Goal: Task Accomplishment & Management: Manage account settings

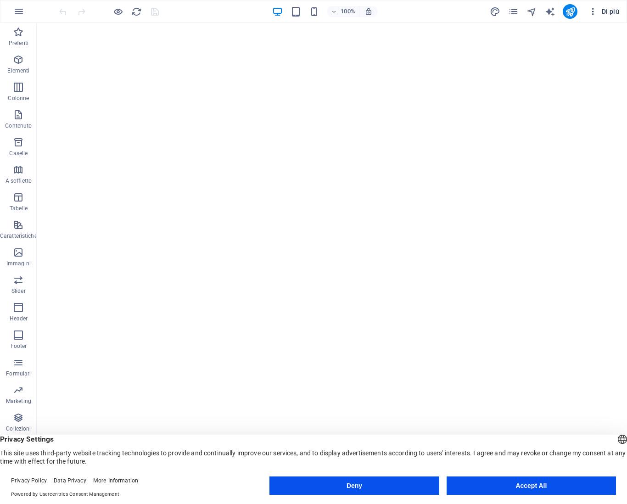
click at [613, 11] on span "Di più" at bounding box center [603, 11] width 31 height 9
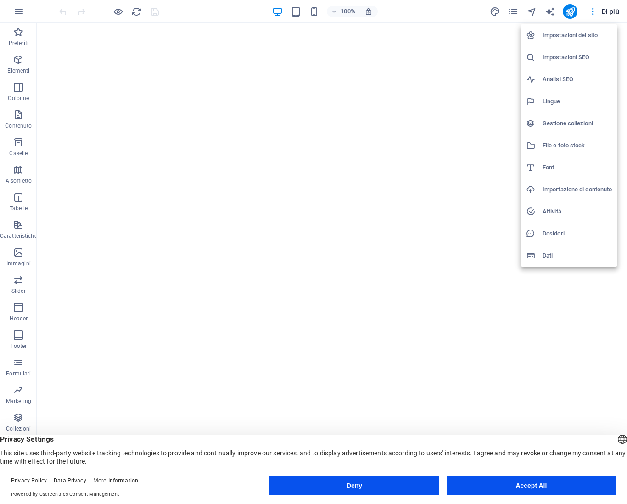
click at [573, 9] on div at bounding box center [313, 252] width 627 height 504
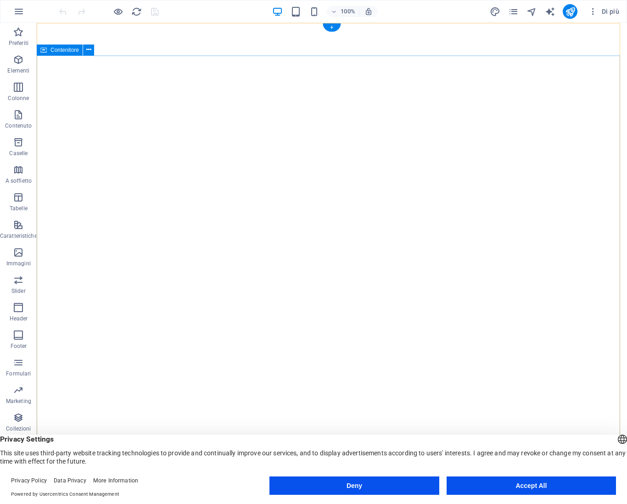
drag, startPoint x: 524, startPoint y: 123, endPoint x: 527, endPoint y: 113, distance: 10.6
click at [572, 10] on icon "publish" at bounding box center [570, 11] width 11 height 11
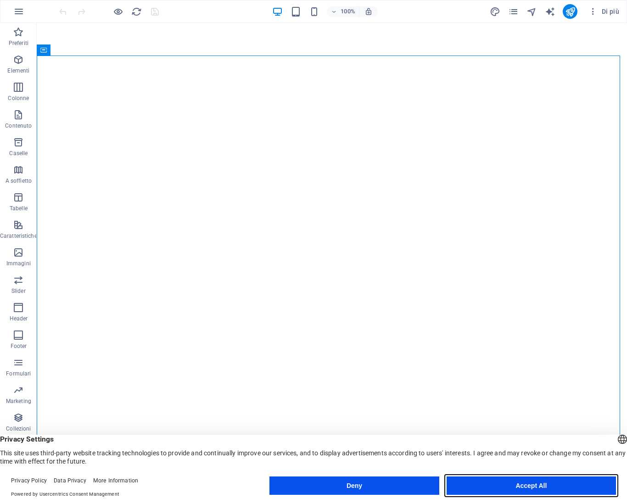
click at [521, 482] on button "Accept All" at bounding box center [531, 485] width 169 height 18
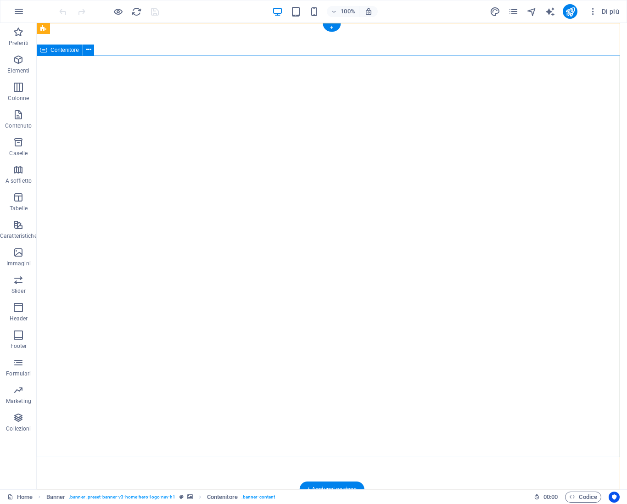
click at [18, 11] on icon "button" at bounding box center [18, 11] width 11 height 11
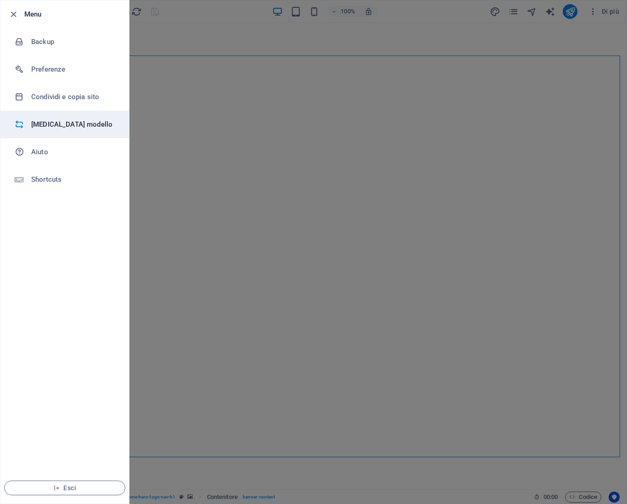
click at [65, 124] on h6 "Cambia modello" at bounding box center [73, 124] width 85 height 11
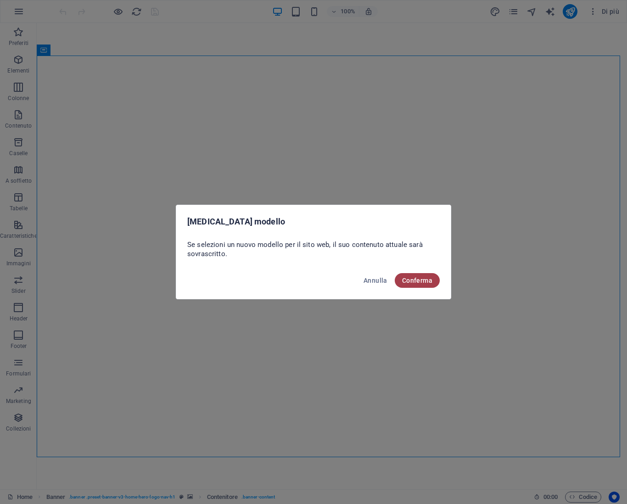
click at [420, 278] on span "Conferma" at bounding box center [417, 280] width 30 height 7
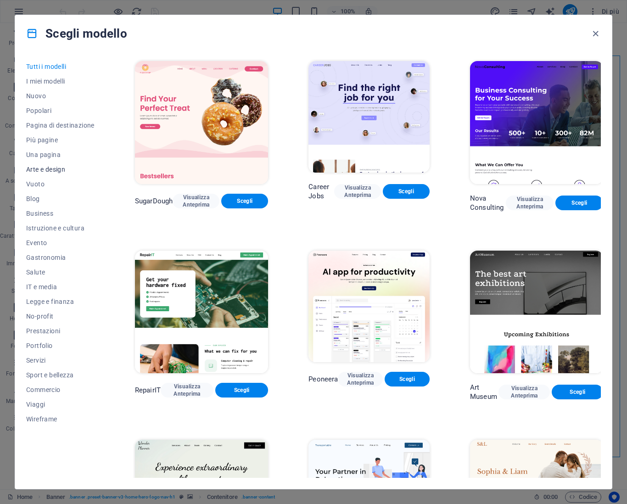
click at [33, 170] on span "Arte e design" at bounding box center [60, 169] width 68 height 7
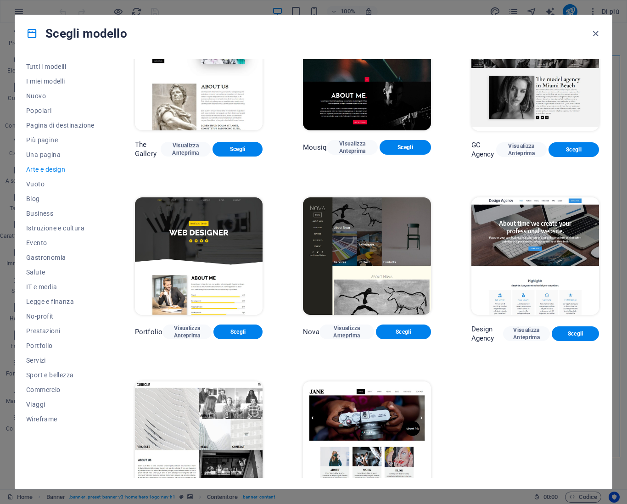
scroll to position [455, 0]
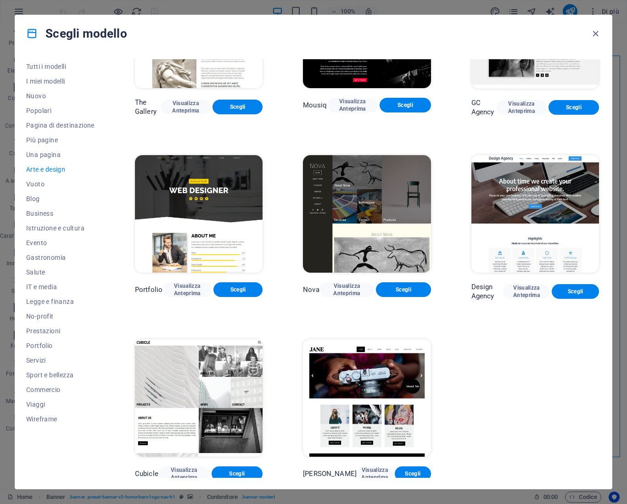
click at [355, 223] on img at bounding box center [367, 213] width 128 height 117
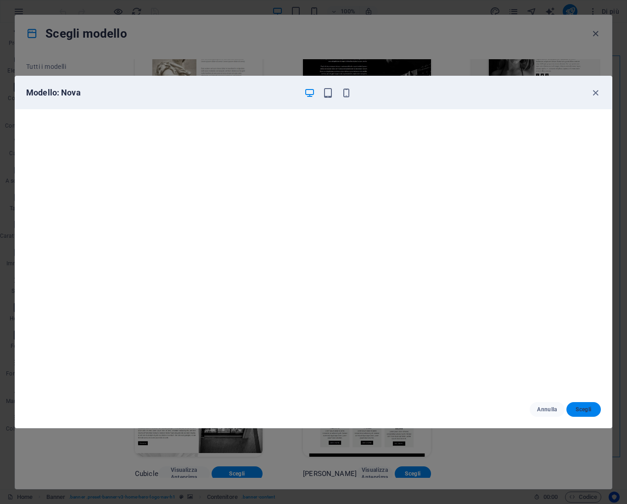
click at [580, 407] on span "Scegli" at bounding box center [584, 409] width 20 height 7
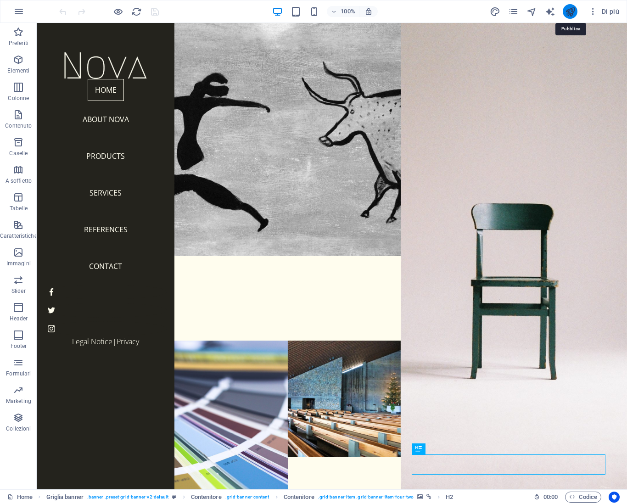
click at [565, 10] on icon "publish" at bounding box center [570, 11] width 11 height 11
click at [219, 191] on icon at bounding box center [219, 193] width 5 height 10
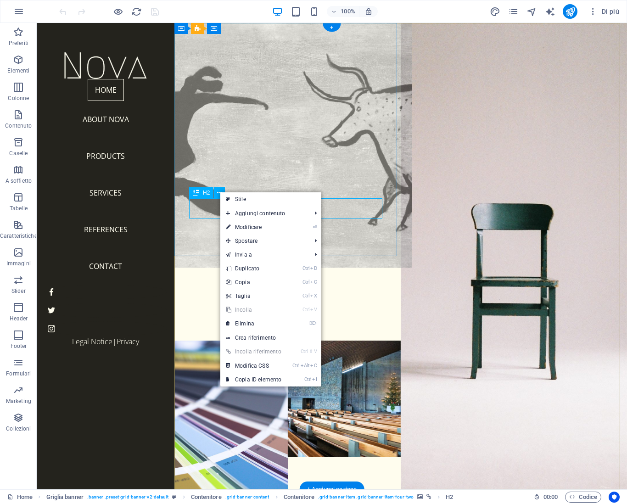
click at [198, 267] on div "About" at bounding box center [287, 277] width 226 height 20
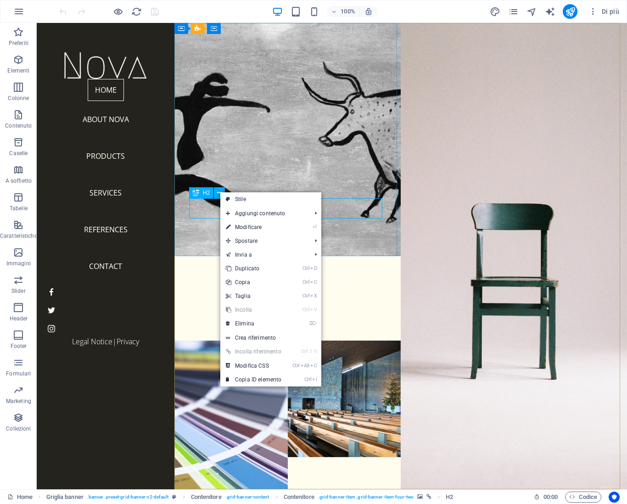
click at [195, 193] on icon at bounding box center [196, 192] width 6 height 11
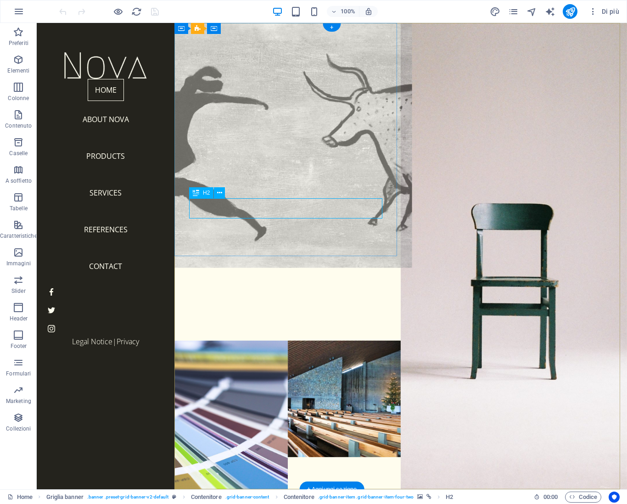
click at [247, 267] on div "About" at bounding box center [287, 277] width 226 height 20
